Goal: Navigation & Orientation: Find specific page/section

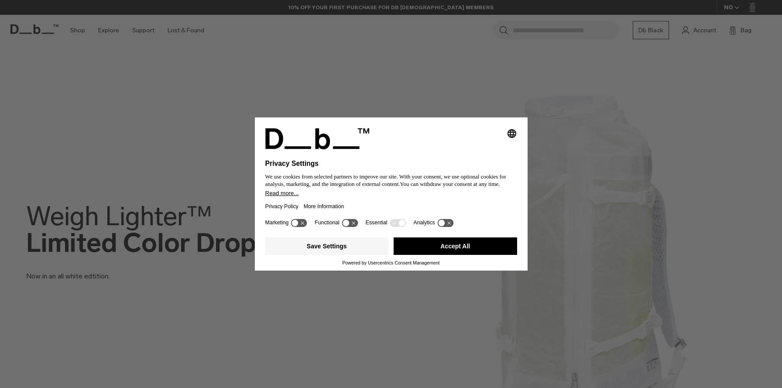
click at [435, 250] on button "Accept All" at bounding box center [455, 245] width 123 height 17
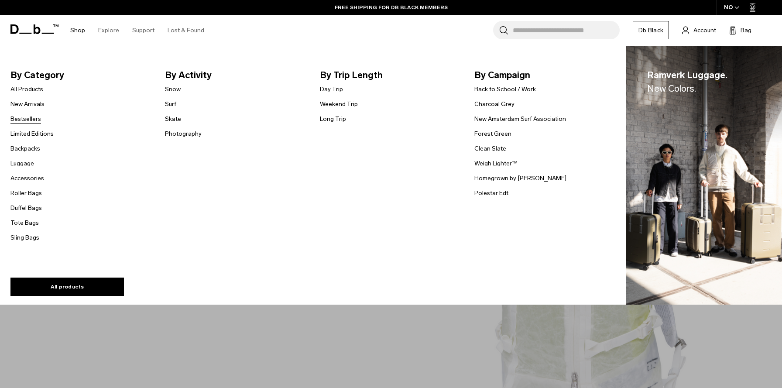
click at [24, 118] on link "Bestsellers" at bounding box center [25, 118] width 31 height 9
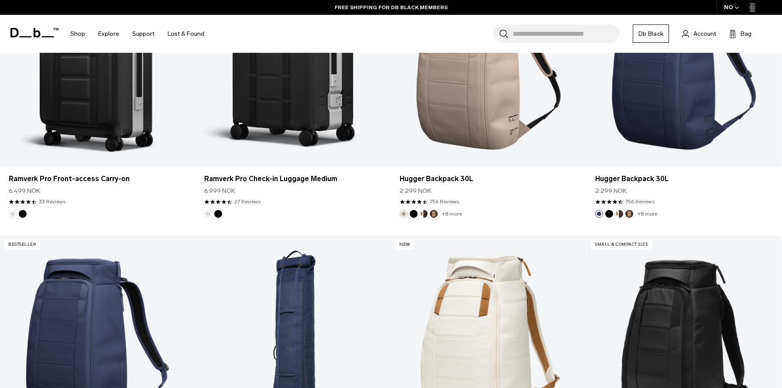
scroll to position [1563, 0]
